Goal: Information Seeking & Learning: Learn about a topic

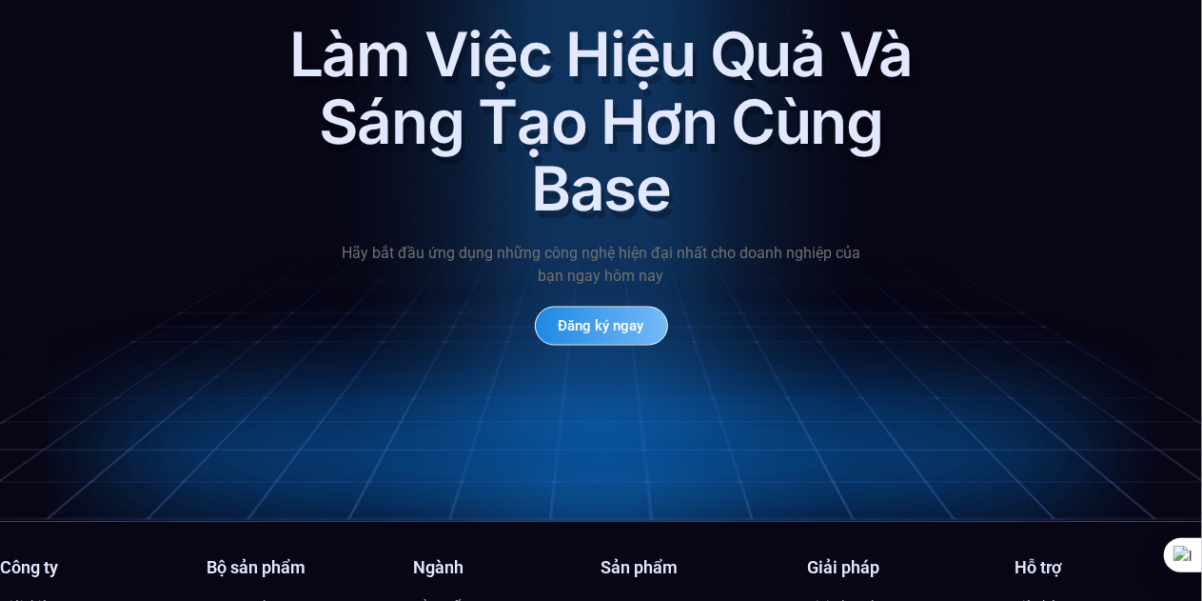
scroll to position [8660, 0]
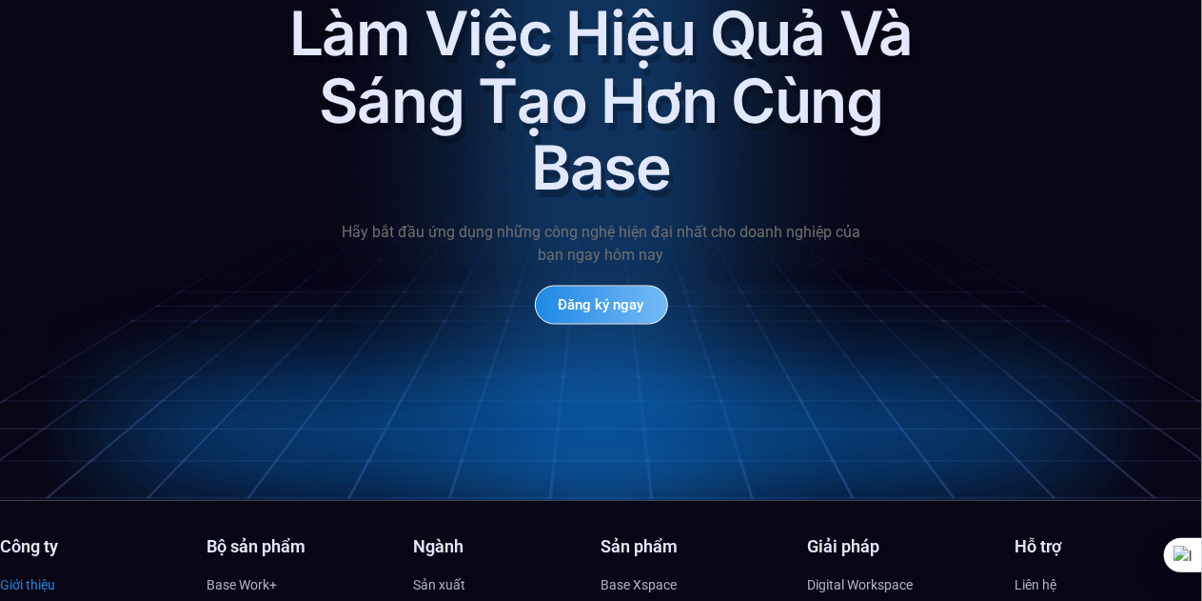
click at [22, 571] on span "Giới thiệu" at bounding box center [27, 585] width 55 height 29
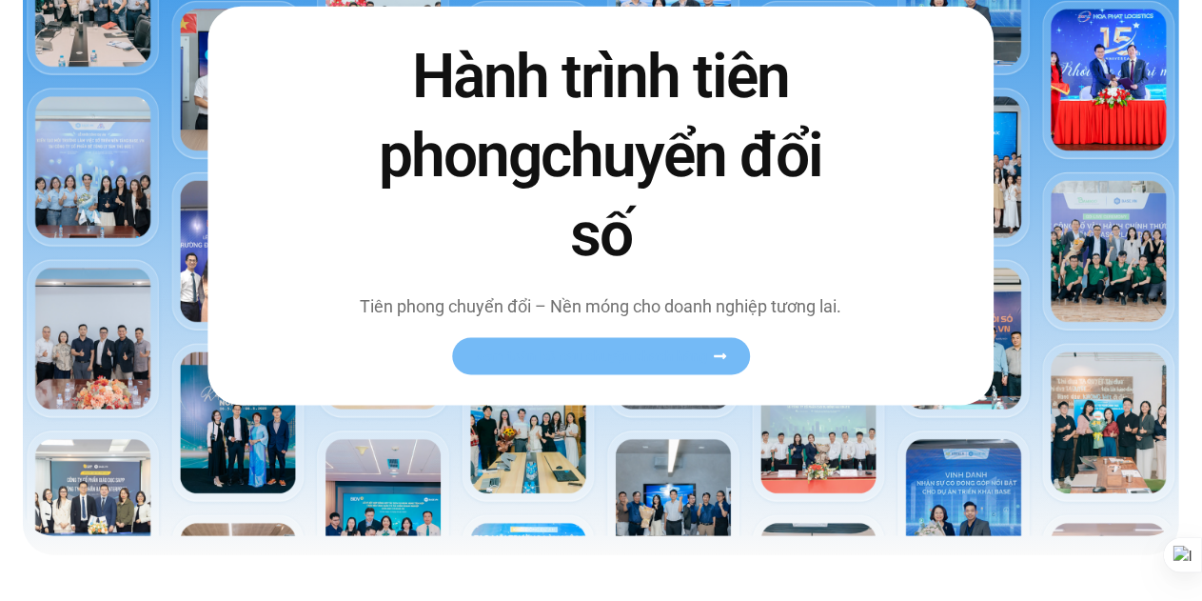
click at [612, 364] on link "Xem toàn bộ câu chuyện khách hàng" at bounding box center [601, 356] width 298 height 37
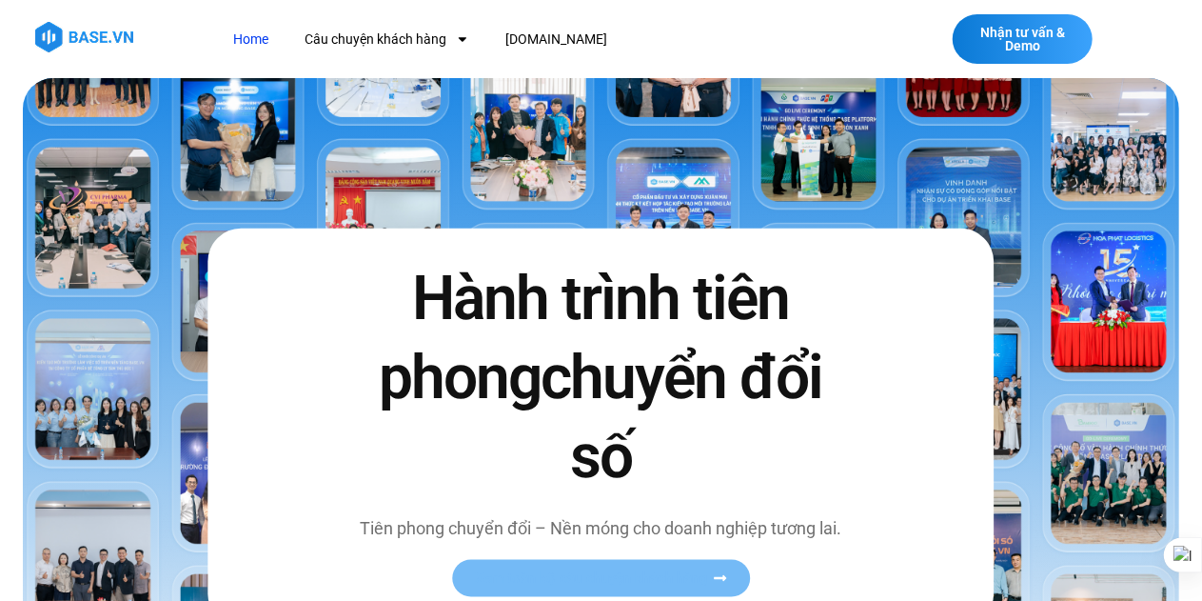
scroll to position [443, 0]
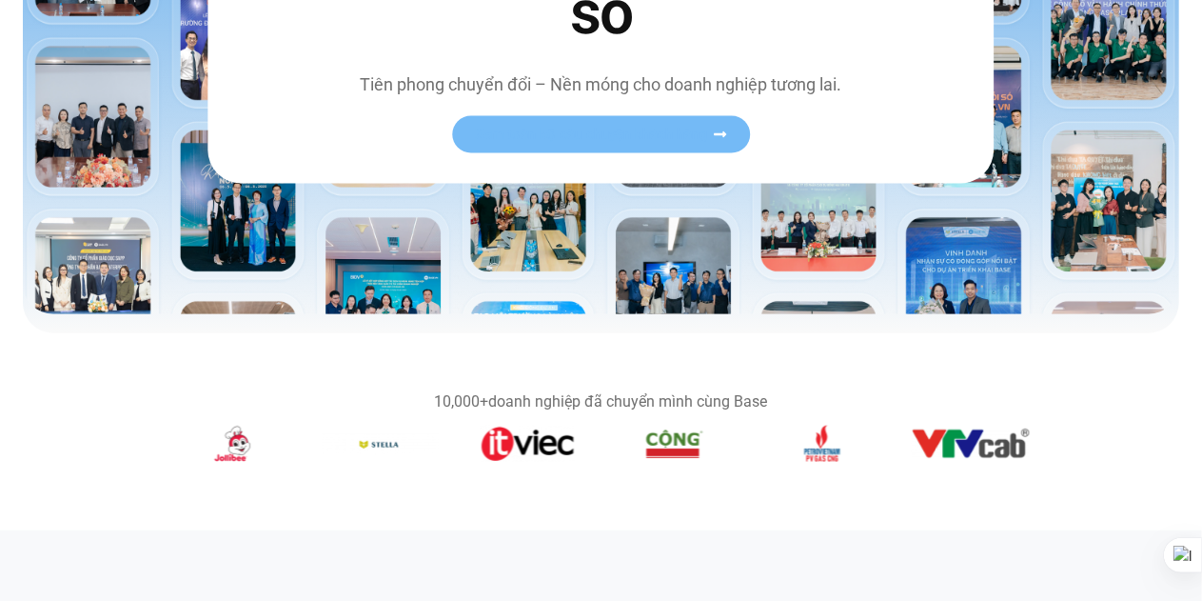
click at [725, 132] on icon at bounding box center [720, 134] width 12 height 6
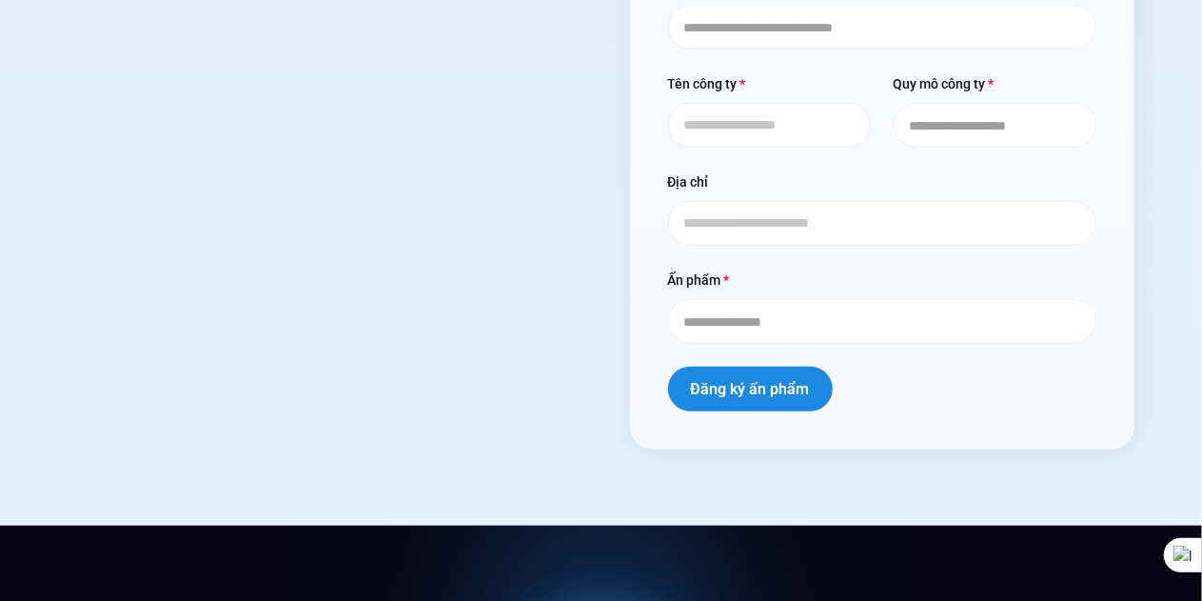
scroll to position [9152, 0]
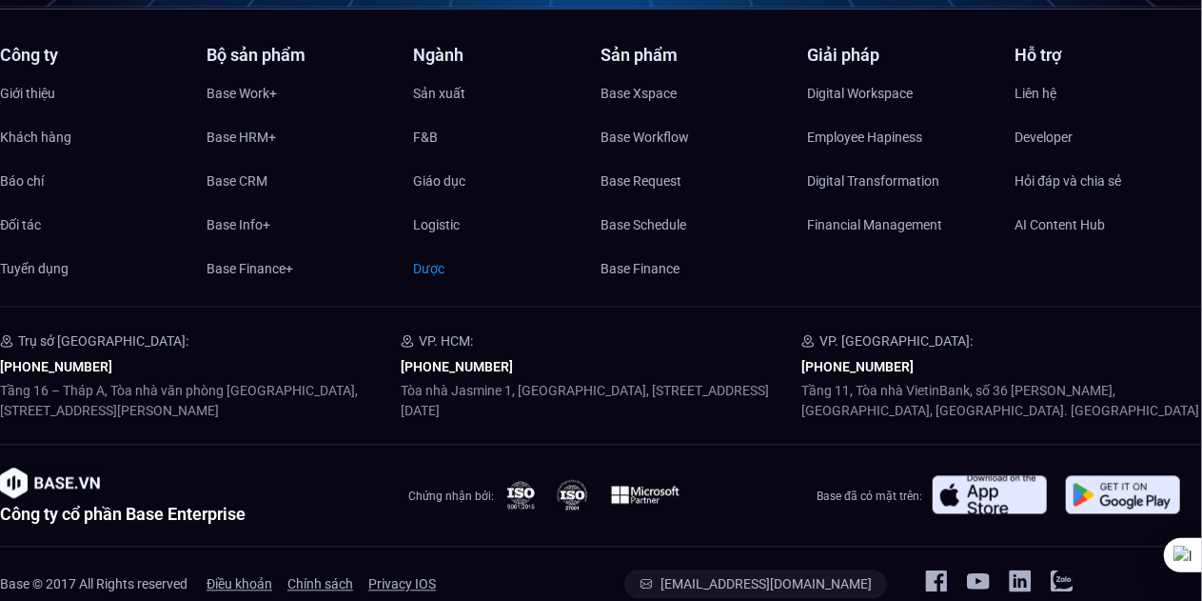
click at [438, 254] on span "Dược" at bounding box center [428, 268] width 31 height 29
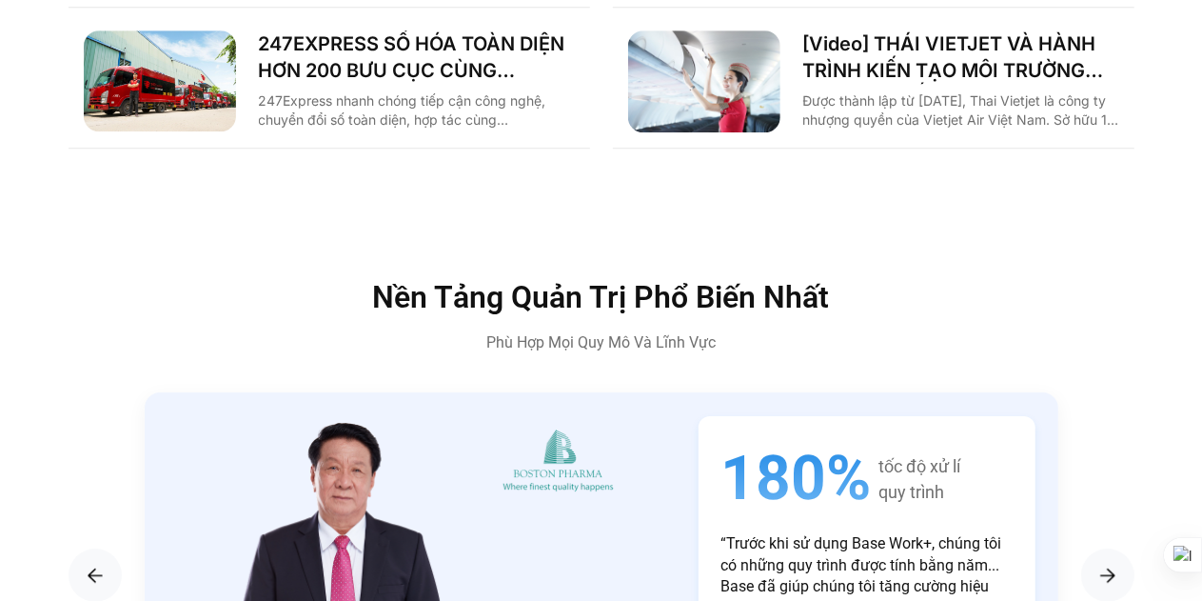
scroll to position [3102, 0]
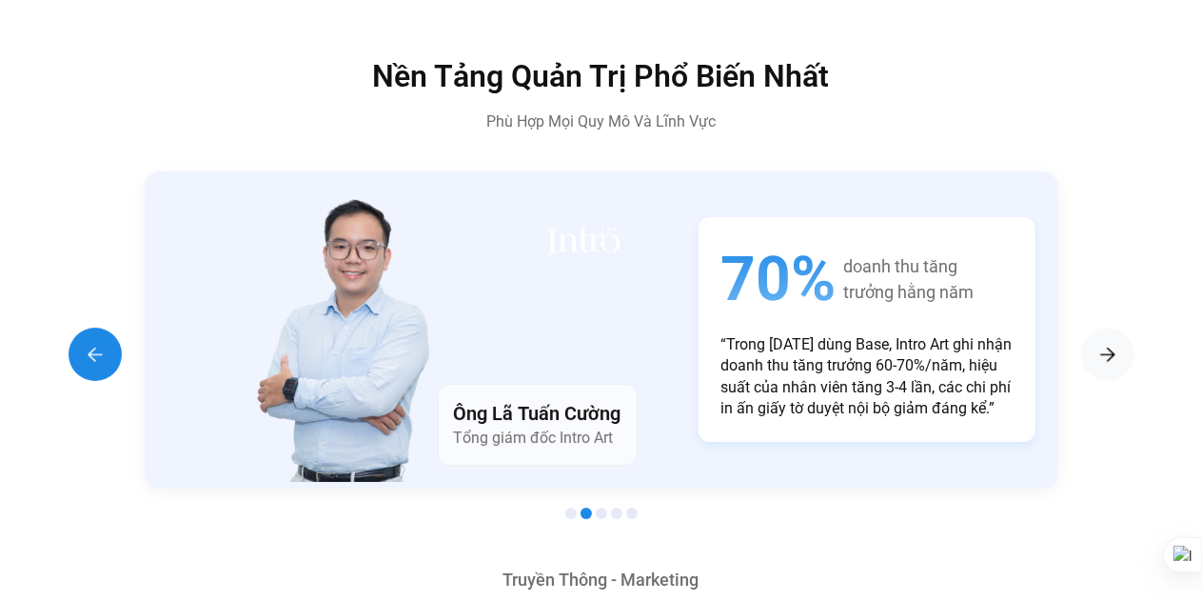
click at [93, 343] on img "Previous slide" at bounding box center [95, 354] width 23 height 23
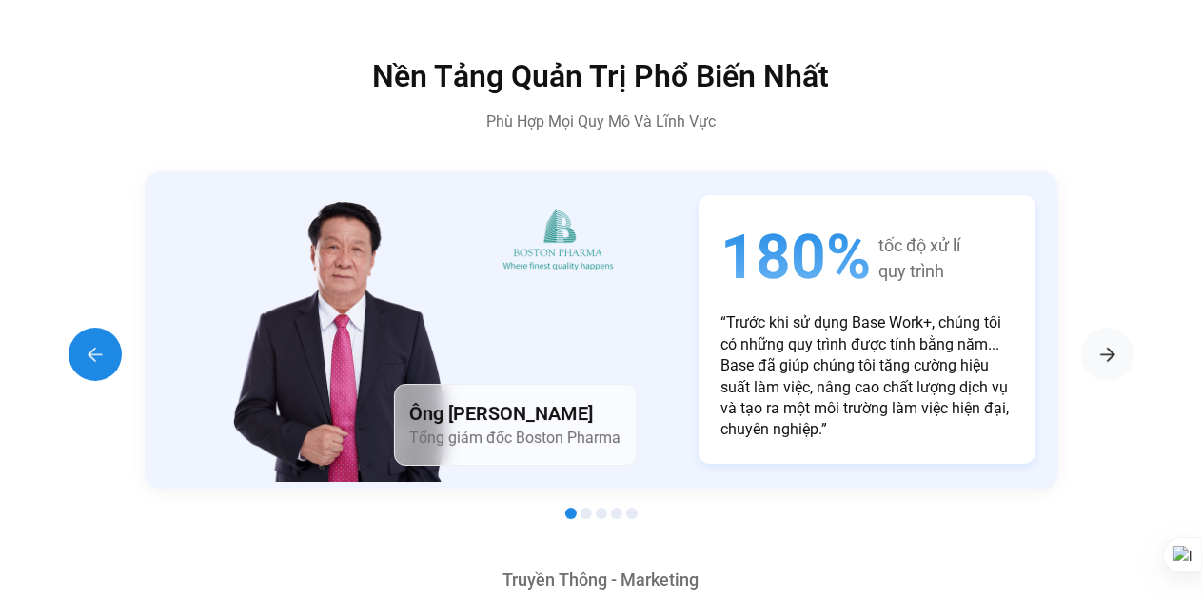
click at [93, 343] on img "Previous slide" at bounding box center [95, 354] width 23 height 23
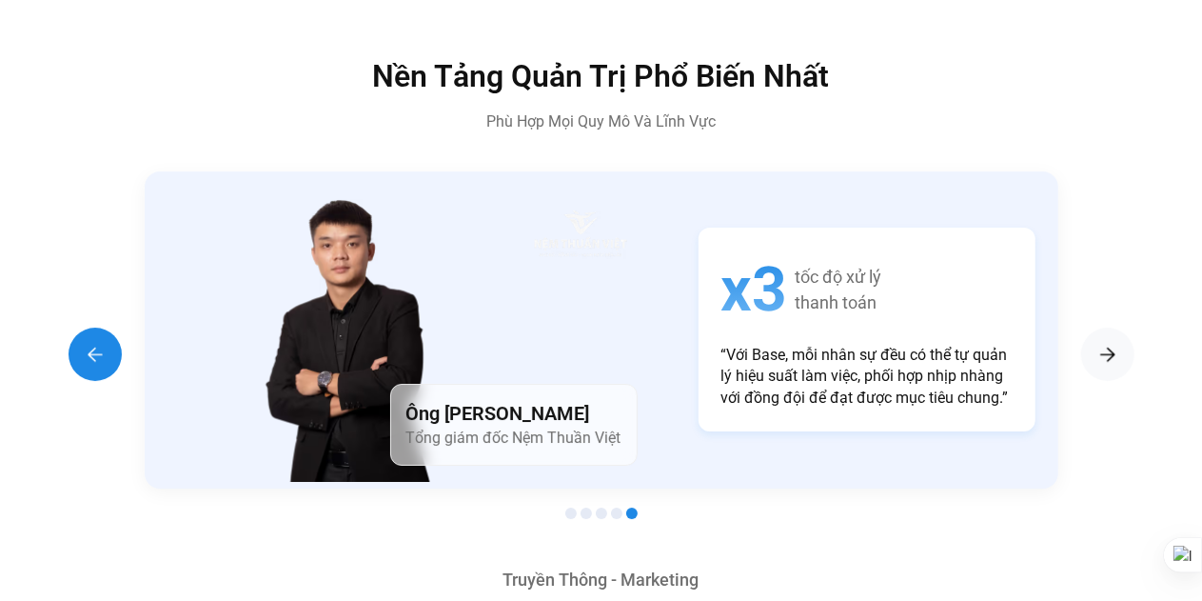
click at [93, 343] on img "Previous slide" at bounding box center [95, 354] width 23 height 23
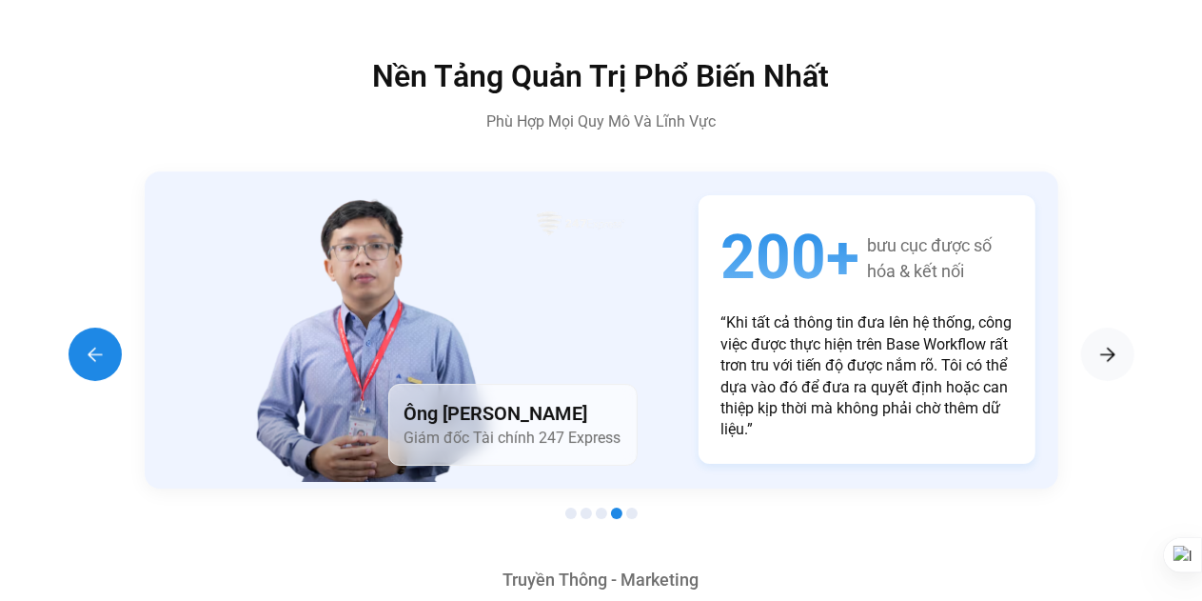
click at [93, 343] on img "Previous slide" at bounding box center [95, 354] width 23 height 23
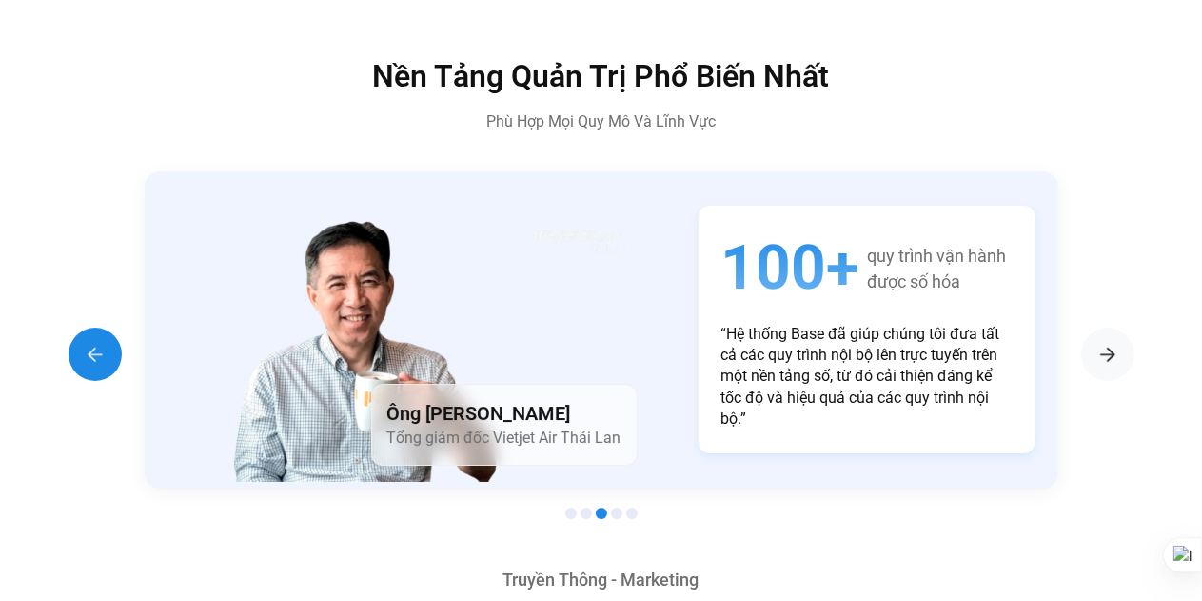
click at [93, 343] on img "Previous slide" at bounding box center [95, 354] width 23 height 23
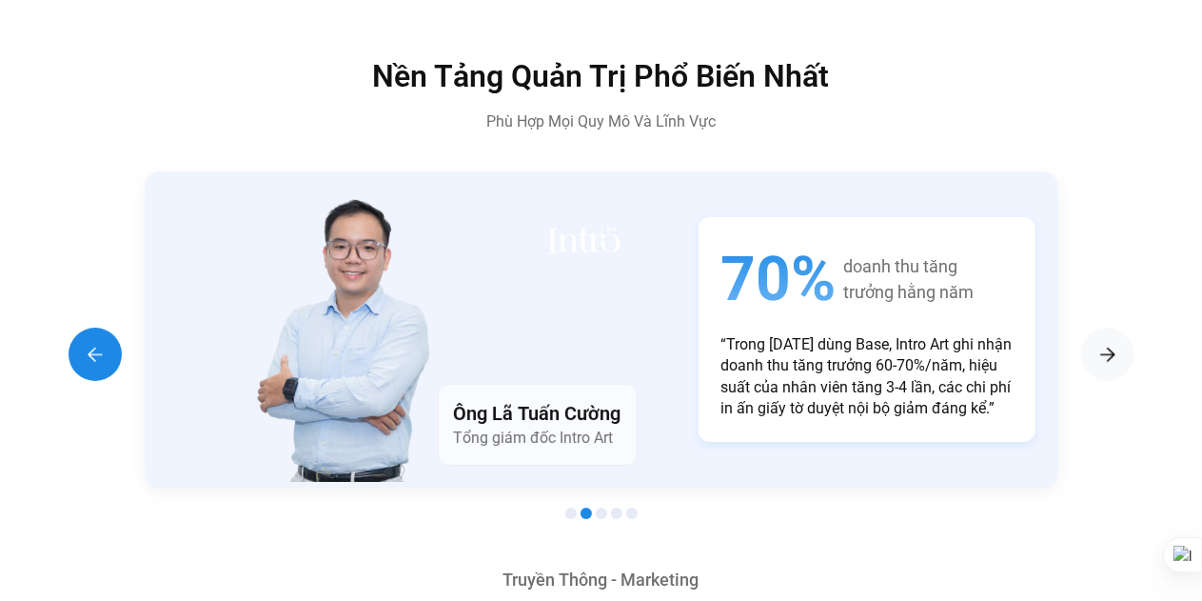
click at [93, 343] on img "Previous slide" at bounding box center [95, 354] width 23 height 23
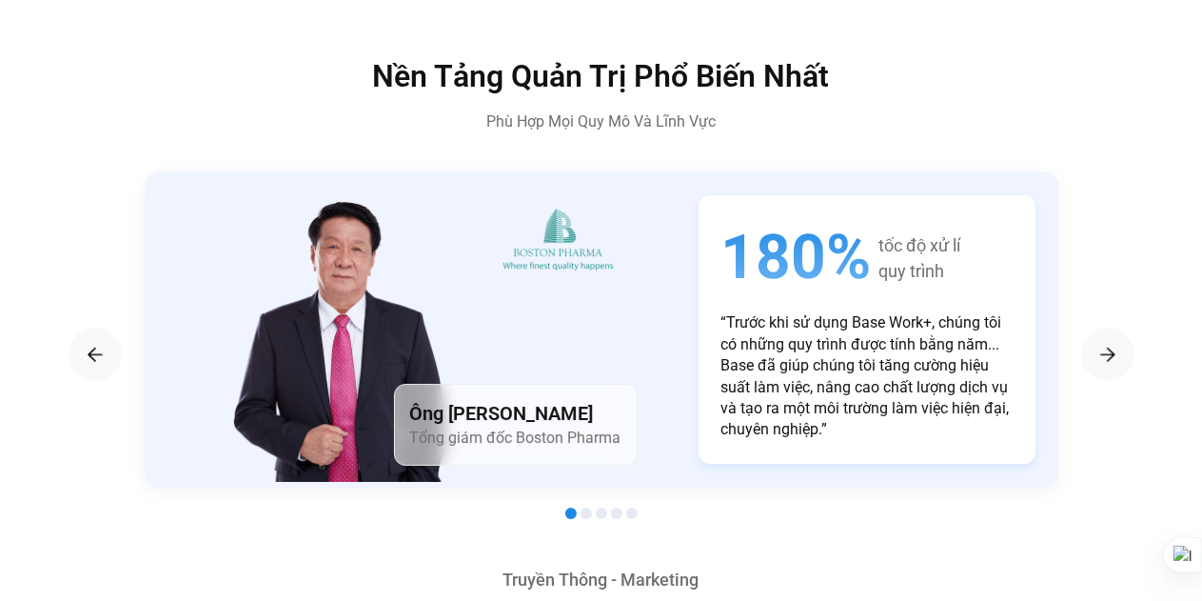
click at [879, 312] on p "“Trước khi sử dụng Base Work+, chúng tôi có những quy trình được tính bằng năm.…" at bounding box center [866, 376] width 291 height 128
click at [384, 307] on img "1 / 5" at bounding box center [342, 339] width 231 height 286
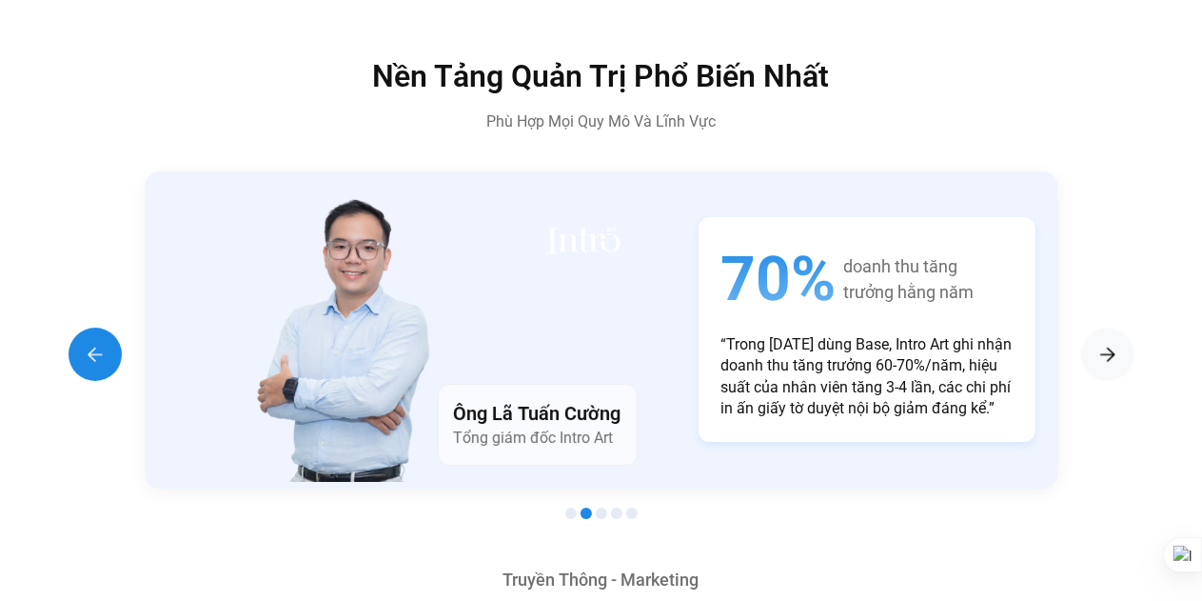
click at [82, 332] on div "Previous slide" at bounding box center [95, 353] width 53 height 53
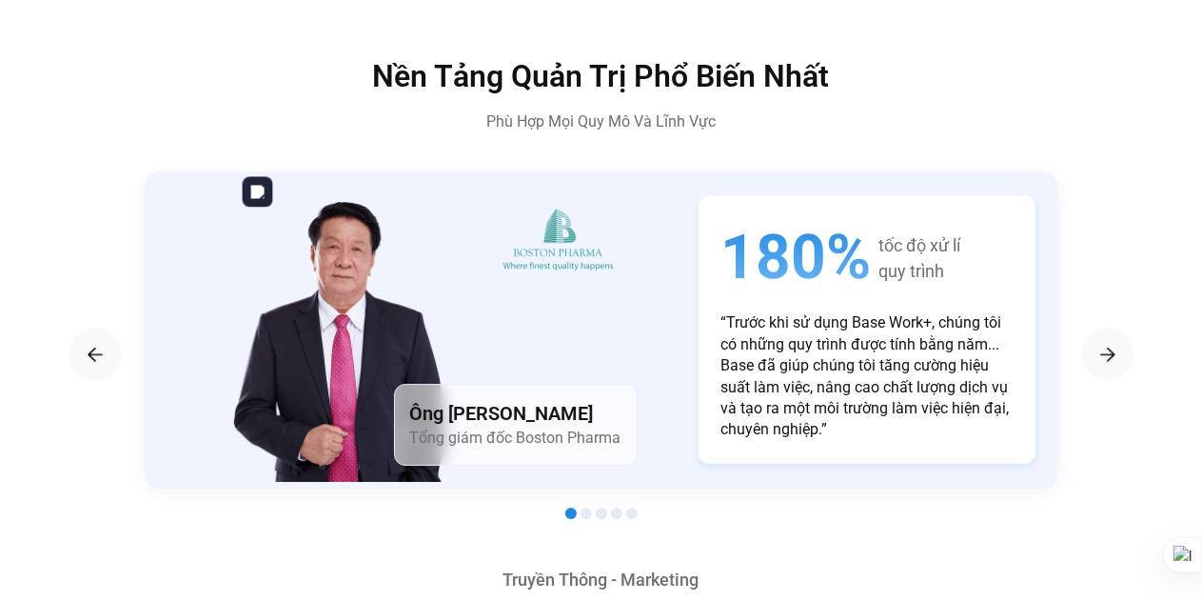
click at [345, 344] on img "1 / 5" at bounding box center [342, 339] width 231 height 286
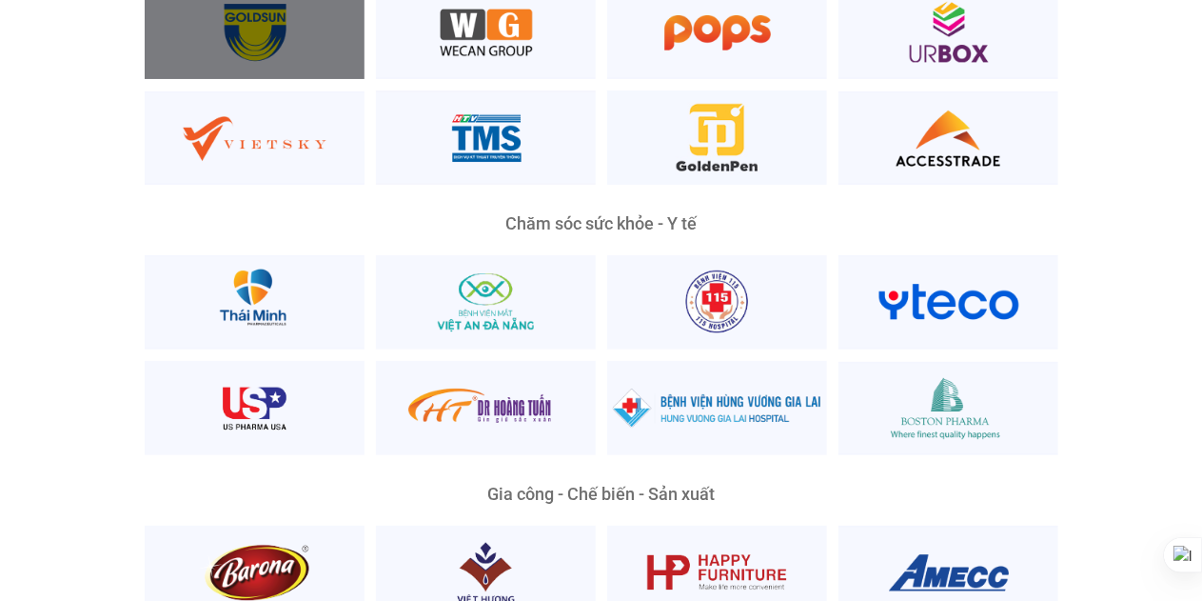
scroll to position [3990, 0]
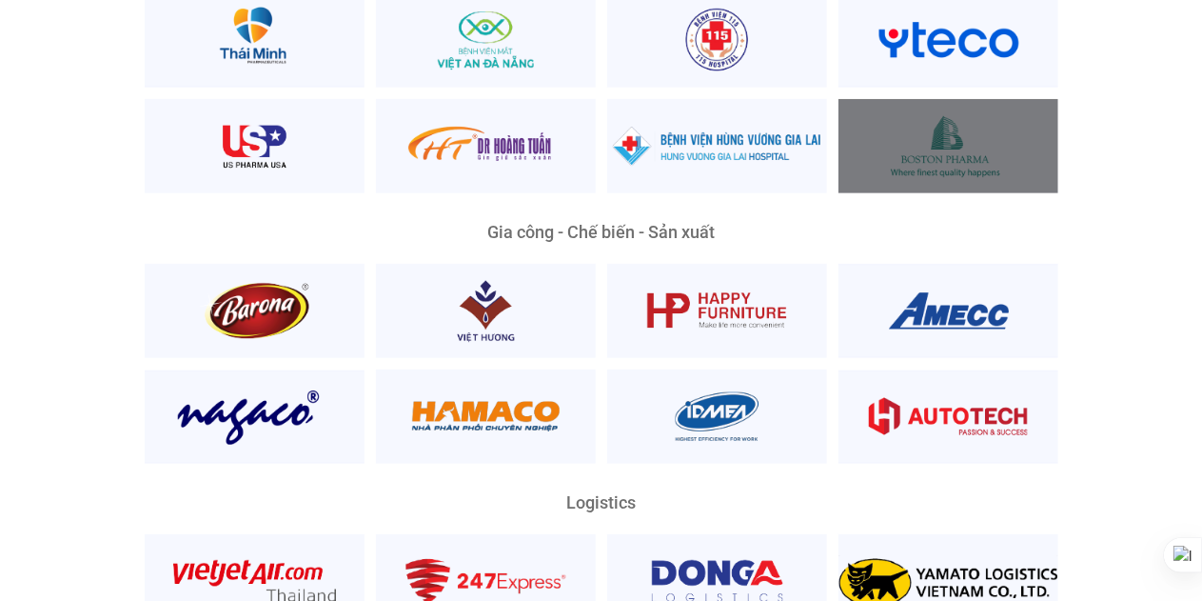
click at [932, 134] on div at bounding box center [948, 146] width 220 height 94
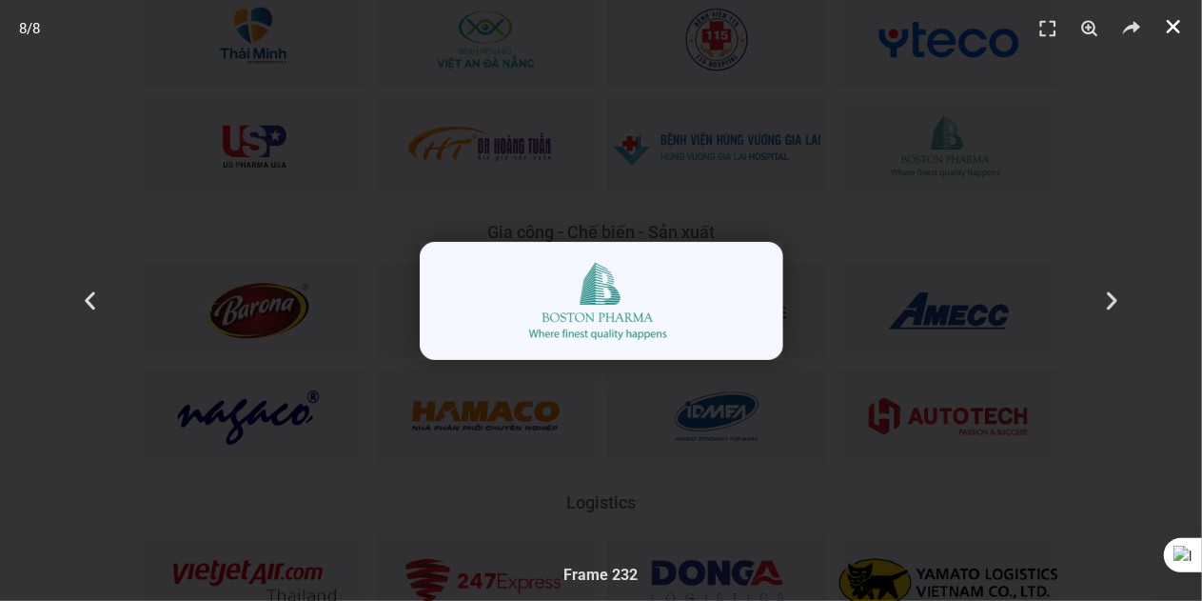
click at [1174, 26] on use "Đóng (Esc)" at bounding box center [1173, 26] width 13 height 13
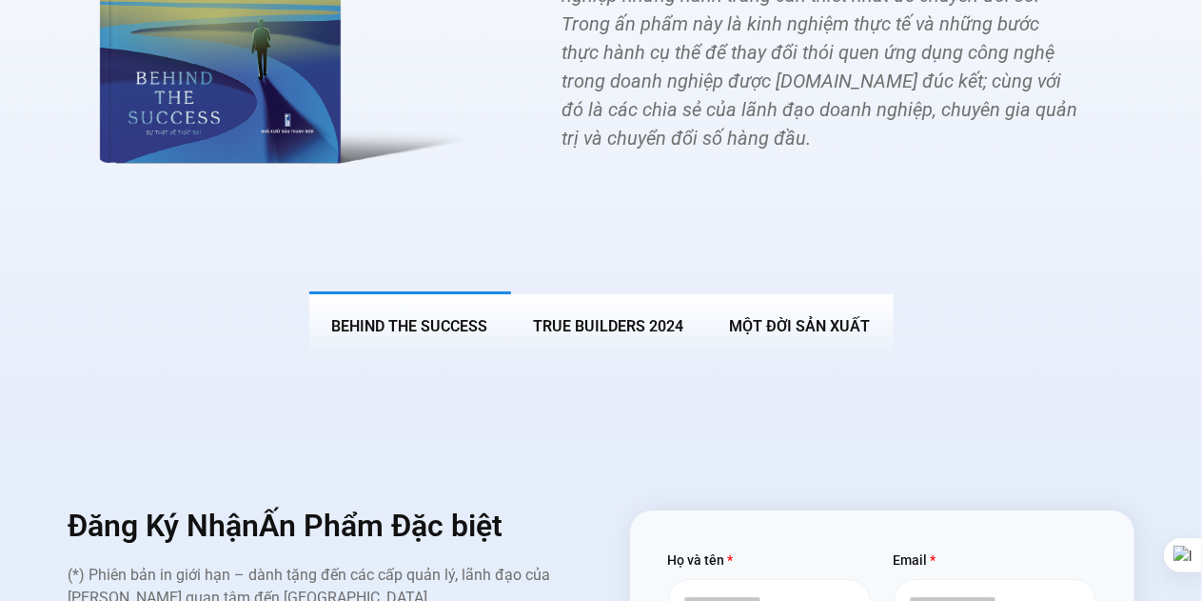
scroll to position [6655, 0]
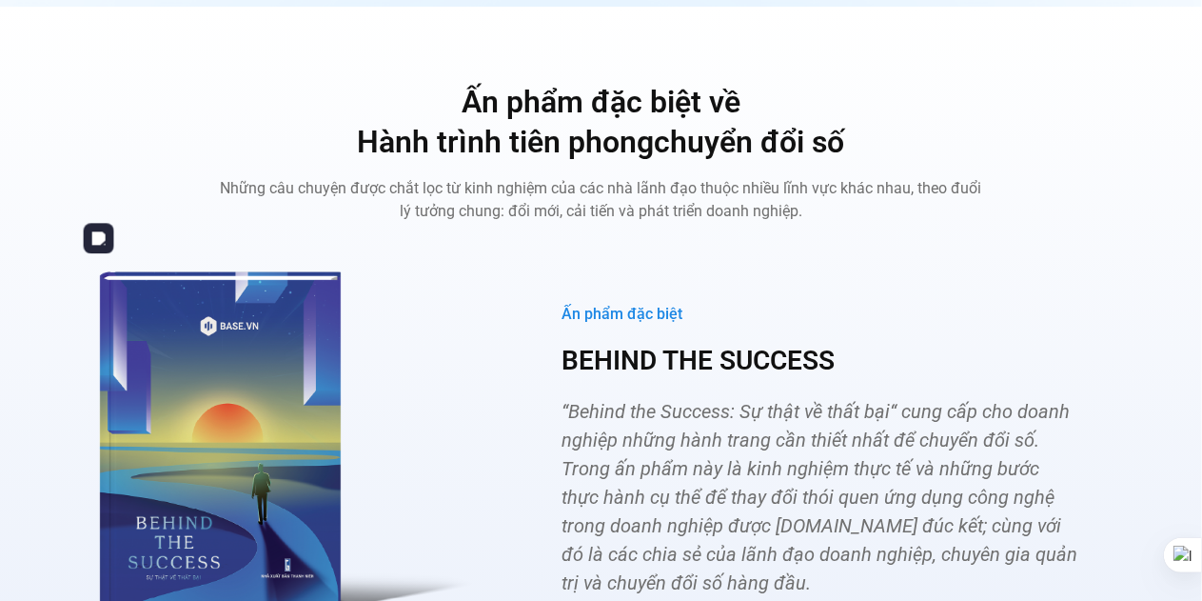
click at [209, 409] on img "Các tab. Mở mục bằng phím Enter hoặc Space, đóng bằng phím Esc và di chuyển bằn…" at bounding box center [278, 434] width 418 height 384
click at [211, 456] on img "Các tab. Mở mục bằng phím Enter hoặc Space, đóng bằng phím Esc và di chuyển bằn…" at bounding box center [278, 434] width 418 height 384
click at [320, 532] on img "Các tab. Mở mục bằng phím Enter hoặc Space, đóng bằng phím Esc và di chuyển bằn…" at bounding box center [278, 434] width 418 height 384
click at [276, 497] on img "Các tab. Mở mục bằng phím Enter hoặc Space, đóng bằng phím Esc và di chuyển bằn…" at bounding box center [278, 434] width 418 height 384
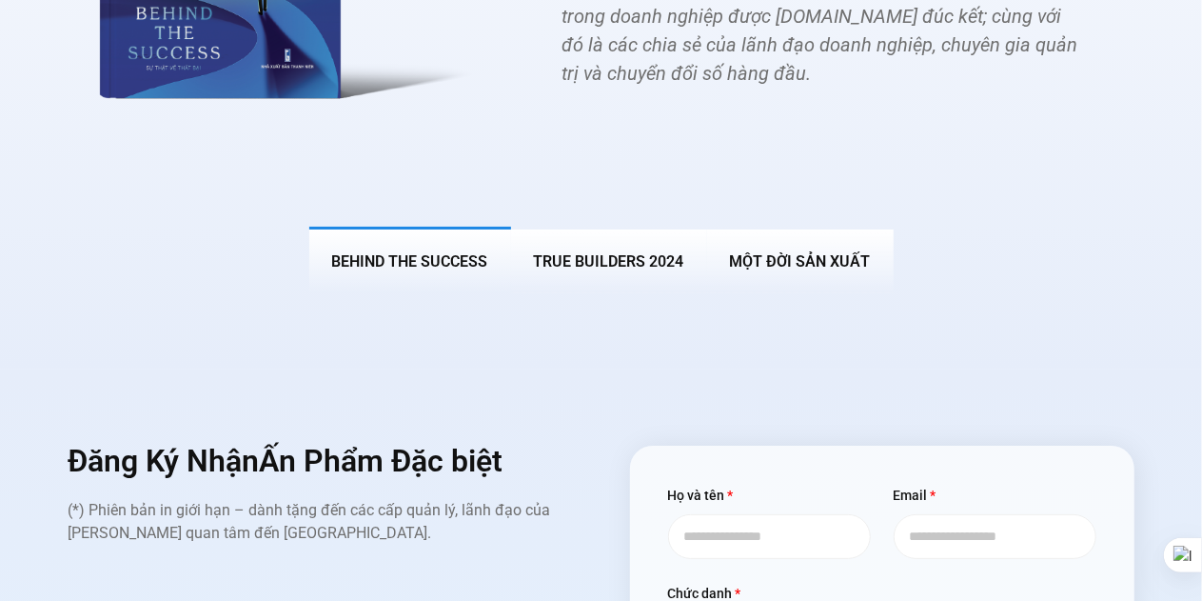
scroll to position [7099, 0]
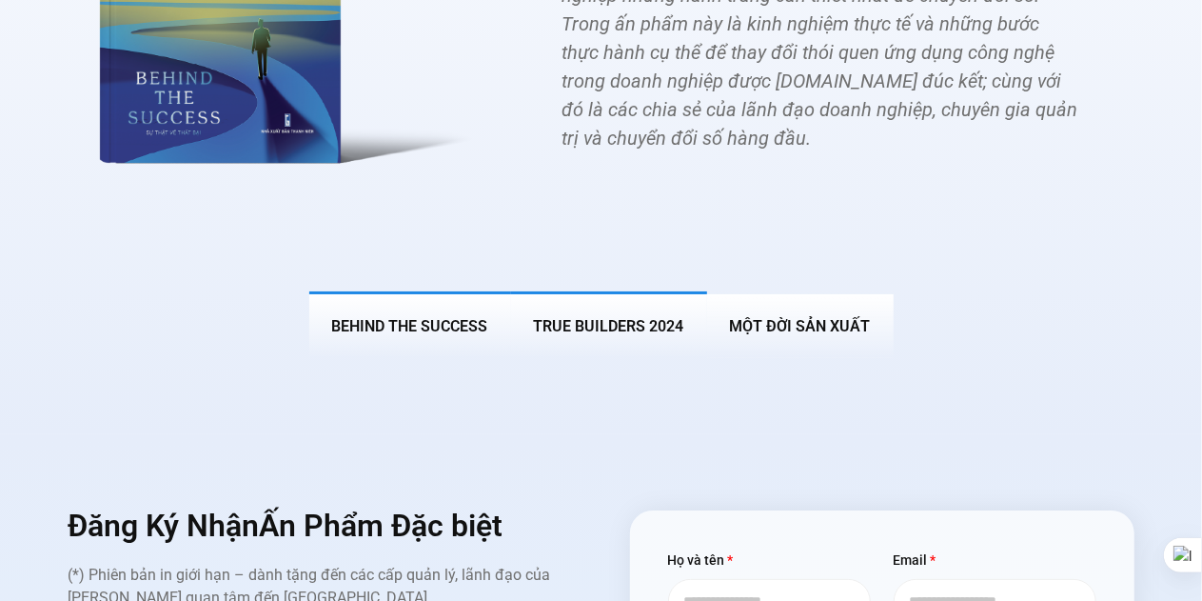
click at [625, 317] on span "True Builders 2024" at bounding box center [609, 326] width 150 height 18
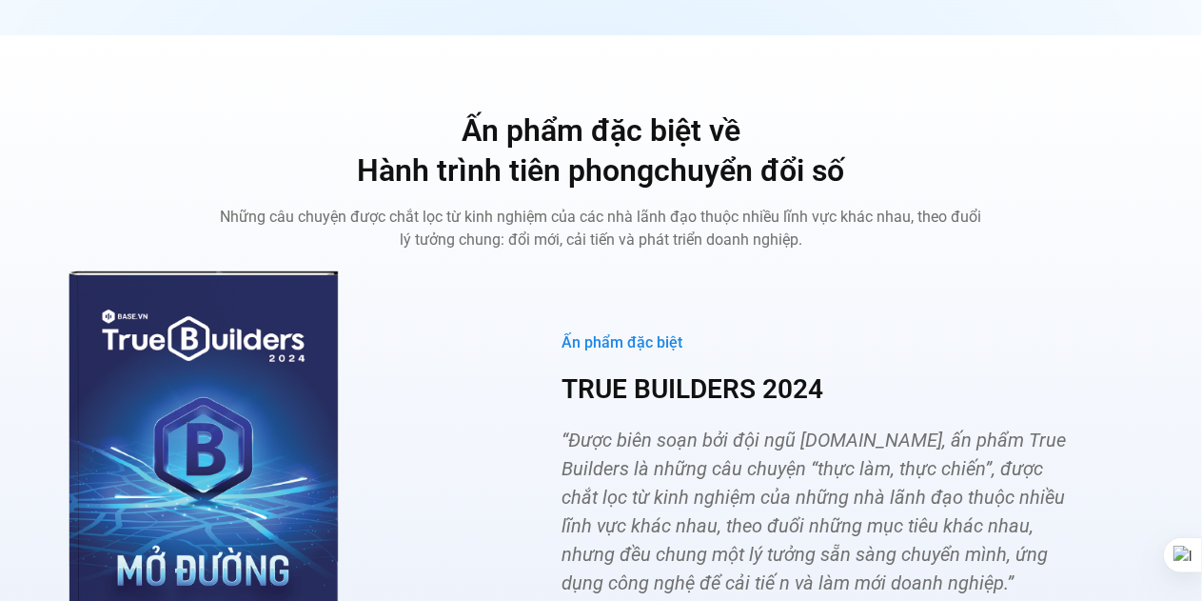
scroll to position [6848, 0]
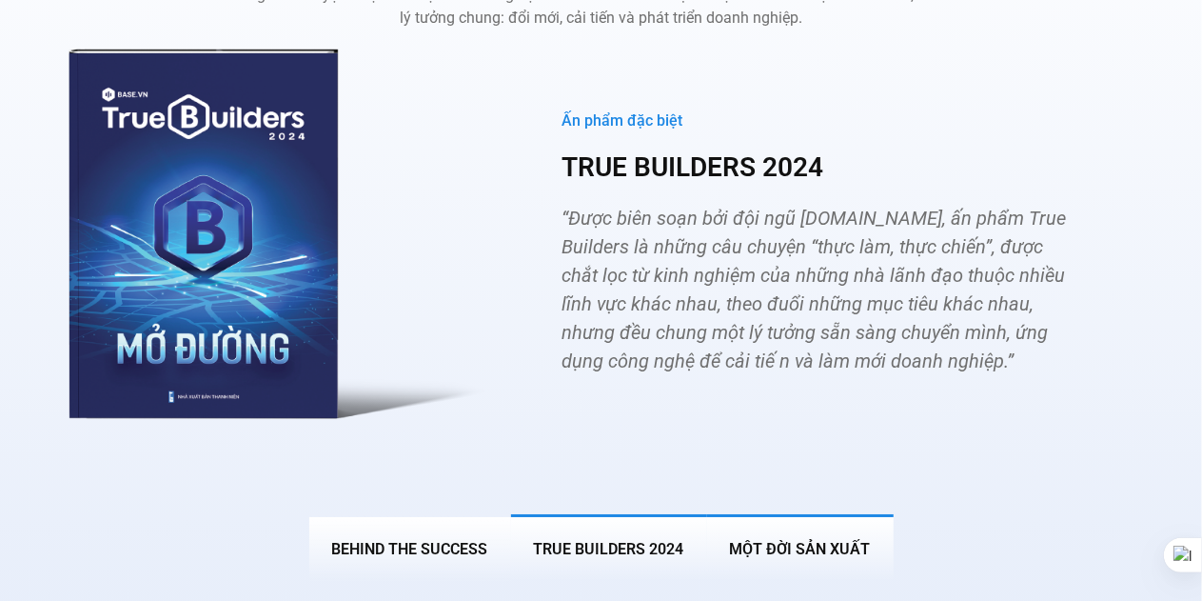
click at [803, 540] on span "MỘT ĐỜI SẢN XUẤT" at bounding box center [800, 549] width 141 height 18
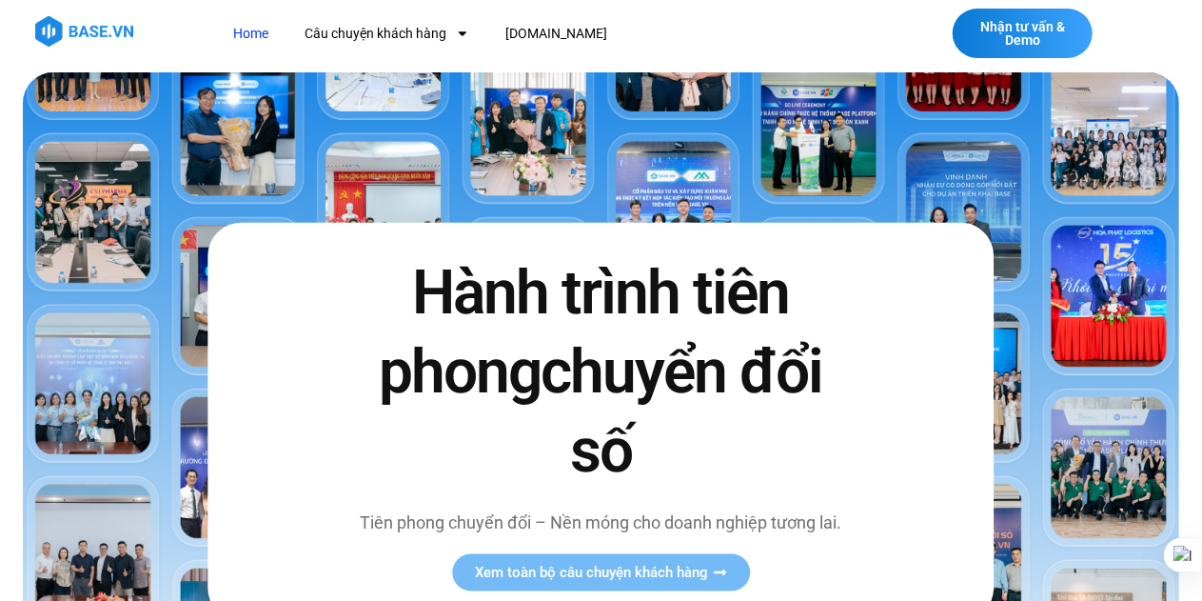
scroll to position [0, 0]
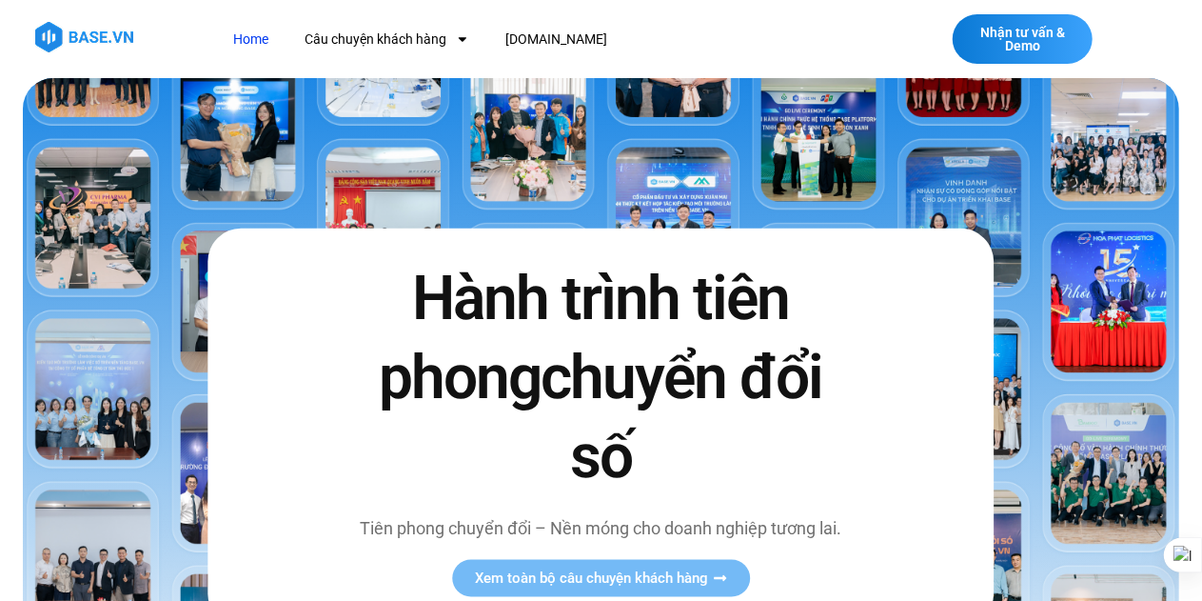
click at [89, 34] on img at bounding box center [84, 37] width 98 height 30
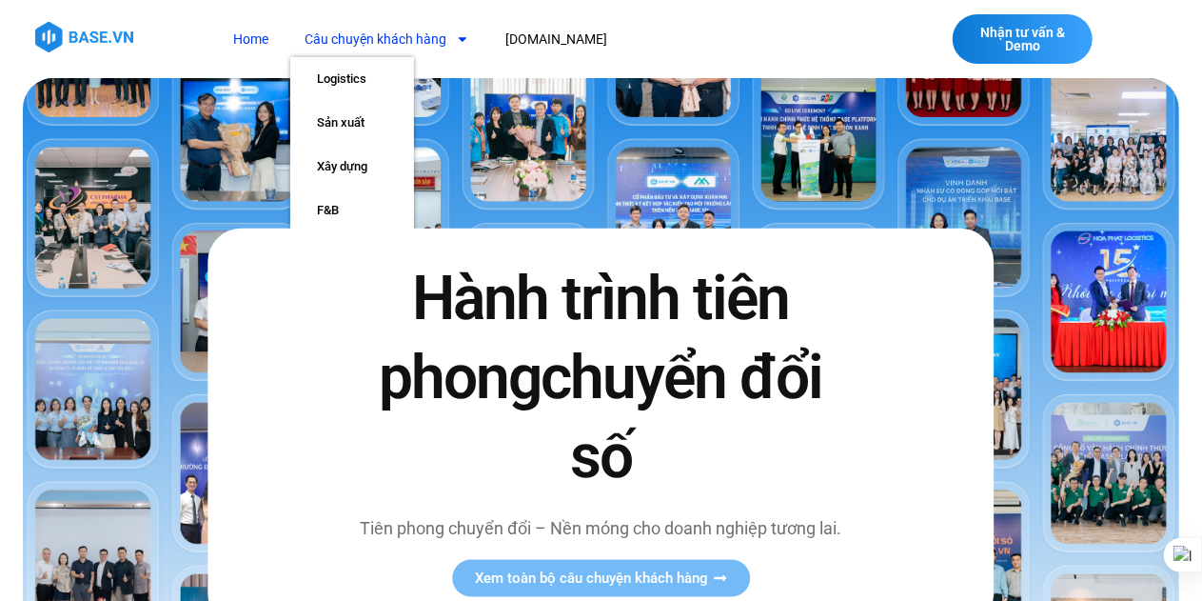
click at [365, 41] on link "Câu chuyện khách hàng" at bounding box center [386, 39] width 193 height 35
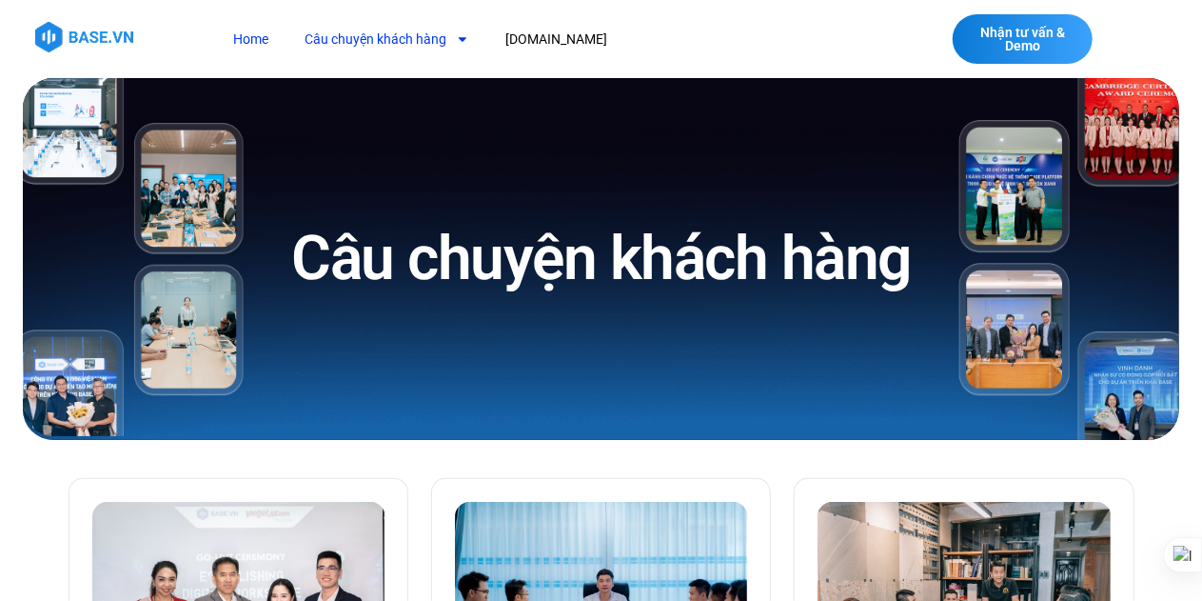
click at [246, 43] on link "Home" at bounding box center [251, 39] width 64 height 35
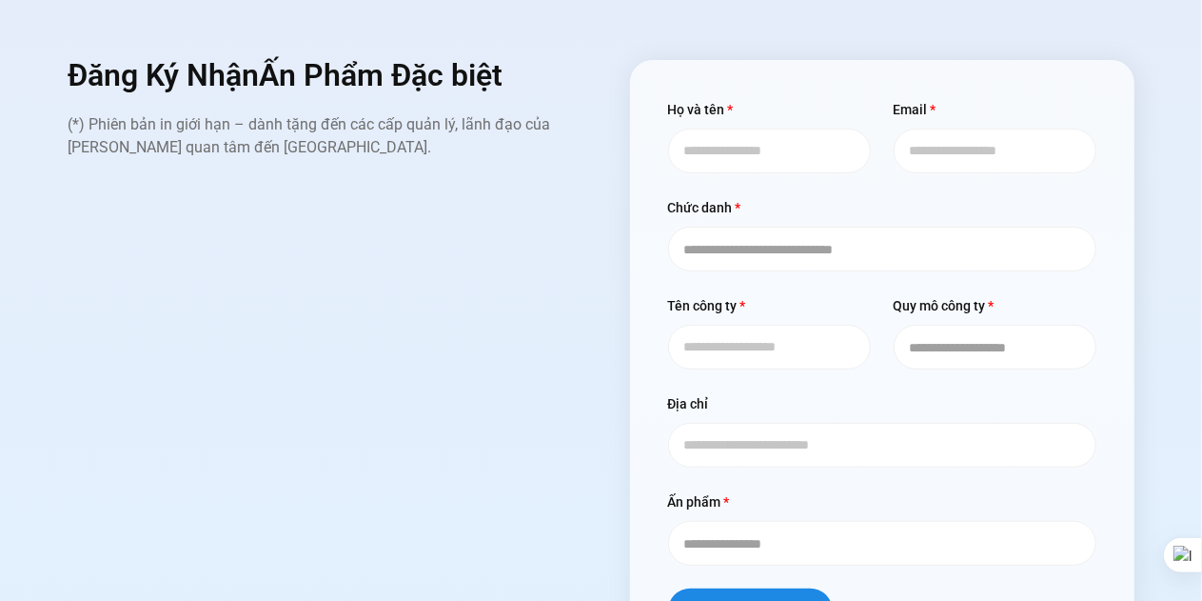
scroll to position [9152, 0]
